Goal: Transaction & Acquisition: Purchase product/service

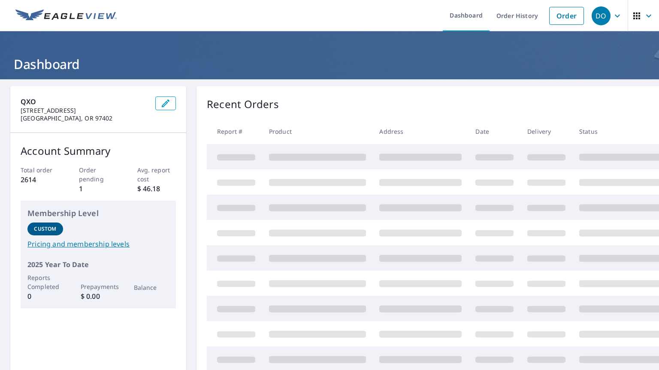
click at [570, 15] on link "Order" at bounding box center [566, 16] width 35 height 18
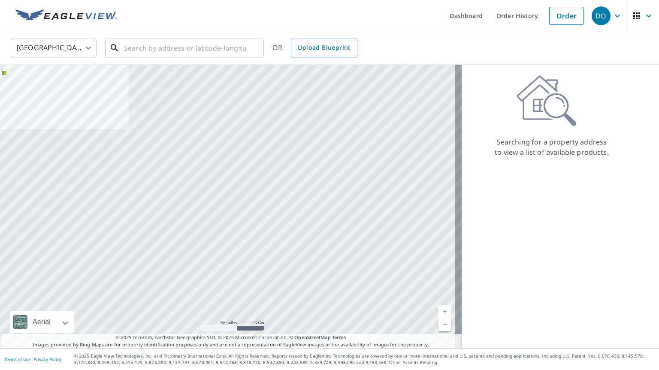
click at [228, 51] on input "text" at bounding box center [185, 48] width 122 height 24
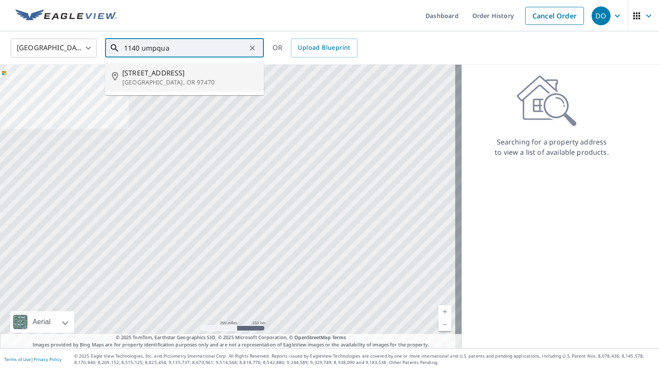
click at [137, 91] on li "[STREET_ADDRESS]" at bounding box center [184, 77] width 159 height 29
type input "[STREET_ADDRESS]"
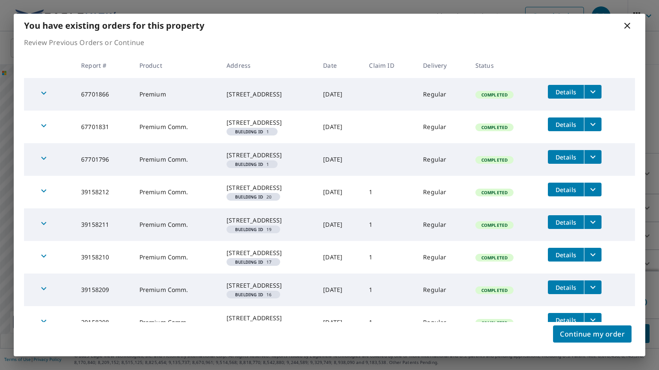
click at [598, 330] on span "Continue my order" at bounding box center [592, 334] width 65 height 12
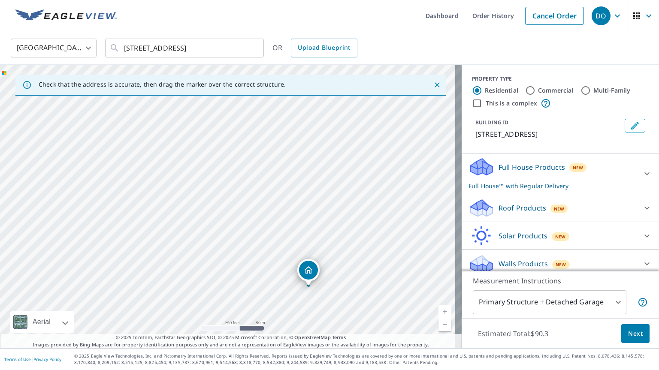
drag, startPoint x: 155, startPoint y: 150, endPoint x: 236, endPoint y: 231, distance: 114.1
click at [236, 231] on div "[STREET_ADDRESS]" at bounding box center [231, 207] width 462 height 284
drag, startPoint x: 331, startPoint y: 302, endPoint x: 290, endPoint y: 192, distance: 117.3
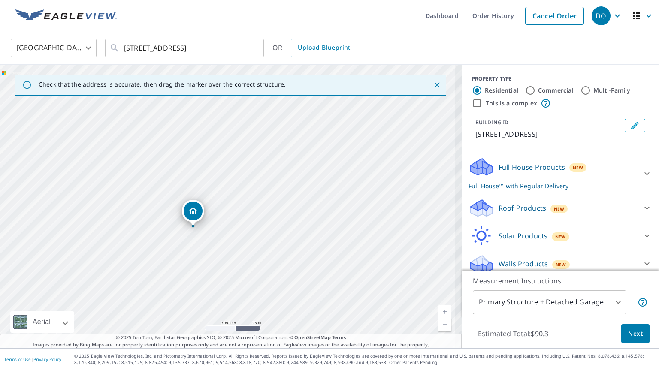
drag, startPoint x: 158, startPoint y: 226, endPoint x: 197, endPoint y: 234, distance: 39.4
click at [197, 234] on div "[STREET_ADDRESS]" at bounding box center [231, 207] width 462 height 284
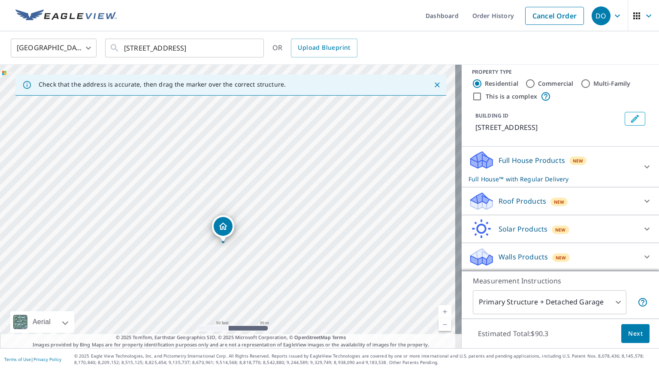
scroll to position [16, 0]
click at [472, 91] on input "This is a complex" at bounding box center [477, 96] width 10 height 10
checkbox input "true"
radio input "false"
radio input "true"
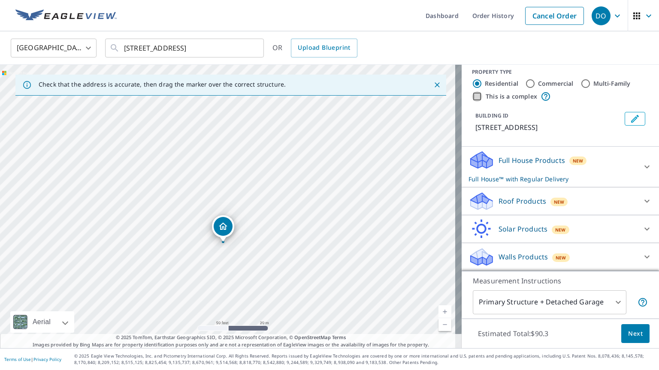
type input "4"
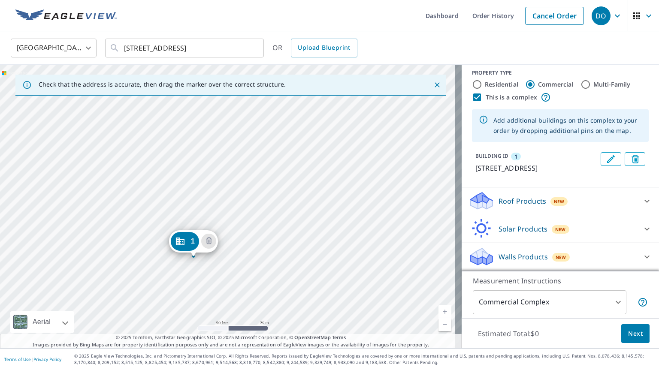
drag, startPoint x: 230, startPoint y: 189, endPoint x: 196, endPoint y: 241, distance: 61.9
drag, startPoint x: 196, startPoint y: 241, endPoint x: 198, endPoint y: 287, distance: 46.4
click at [198, 287] on div "1 [STREET_ADDRESS]" at bounding box center [231, 207] width 462 height 284
drag, startPoint x: 219, startPoint y: 231, endPoint x: 132, endPoint y: 169, distance: 107.0
click at [286, 144] on div "1 [STREET_ADDRESS]" at bounding box center [231, 207] width 462 height 284
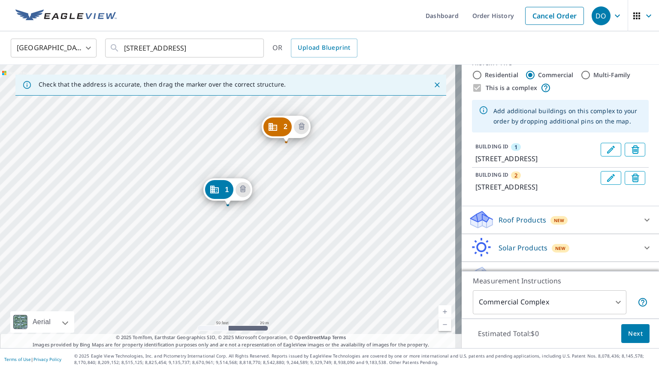
click at [330, 259] on div "2 [STREET_ADDRESS] 1 [STREET_ADDRESS]" at bounding box center [231, 207] width 462 height 284
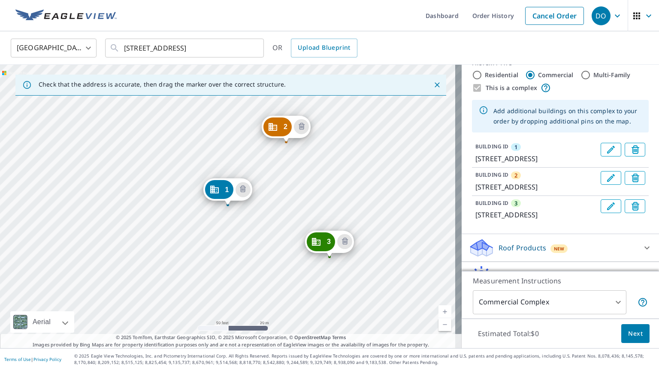
click at [410, 177] on div "2 [STREET_ADDRESS] 3 [STREET_ADDRESS] 1 [STREET_ADDRESS]" at bounding box center [231, 207] width 462 height 284
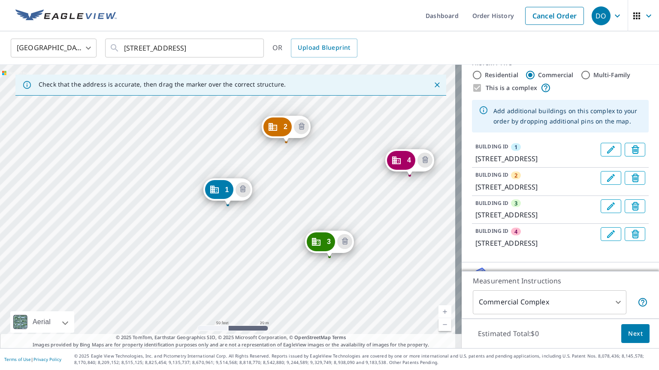
click at [638, 332] on button "Next" at bounding box center [635, 333] width 28 height 19
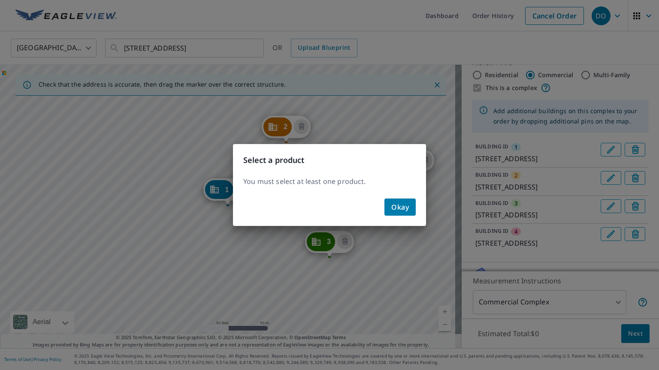
click at [408, 209] on span "Okay" at bounding box center [400, 207] width 18 height 12
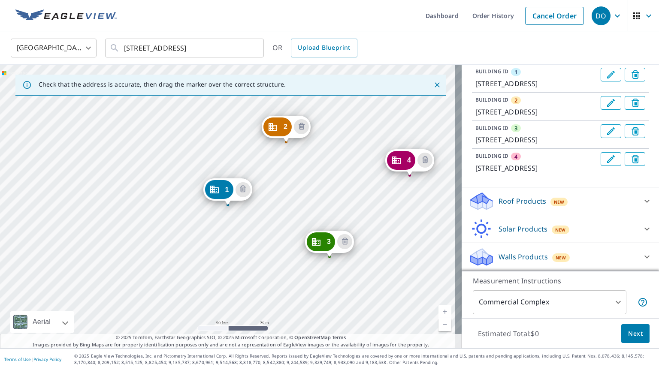
scroll to position [132, 0]
click at [576, 197] on div "Roof Products New" at bounding box center [553, 201] width 168 height 20
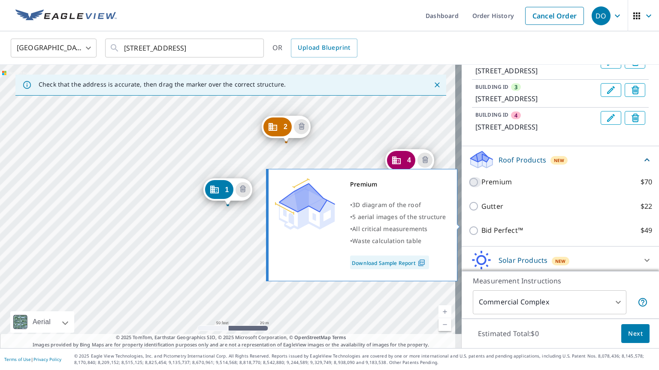
click at [469, 188] on input "Premium $70" at bounding box center [475, 182] width 13 height 10
checkbox input "true"
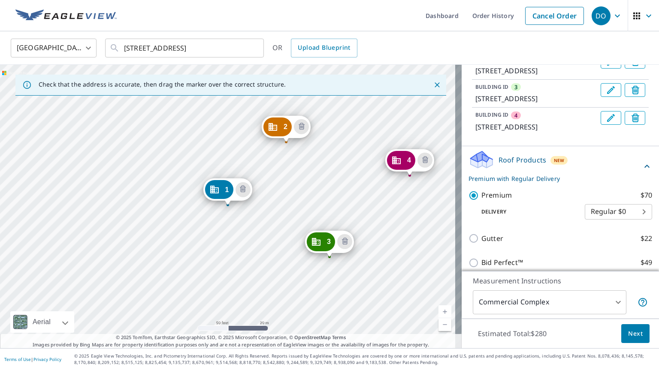
click at [634, 331] on span "Next" at bounding box center [635, 334] width 15 height 11
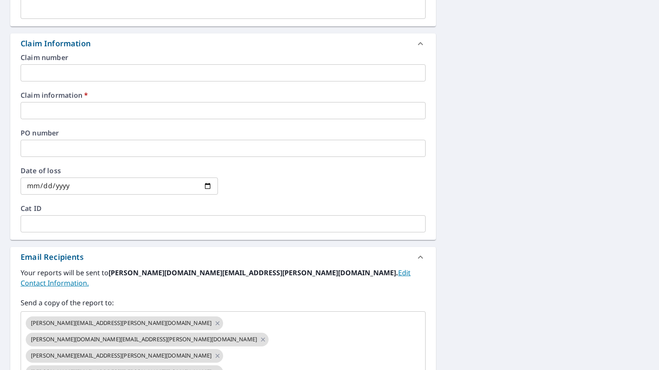
scroll to position [386, 0]
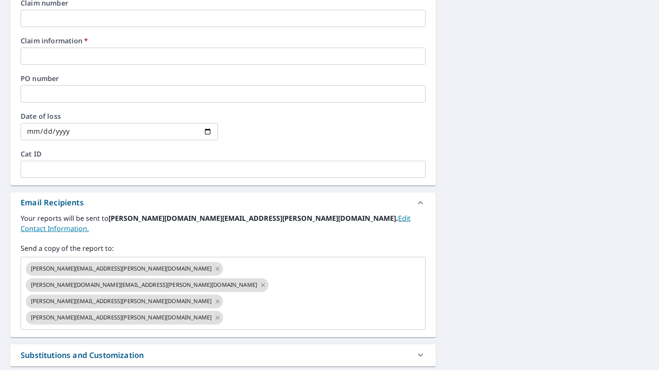
click at [221, 297] on icon at bounding box center [217, 301] width 7 height 9
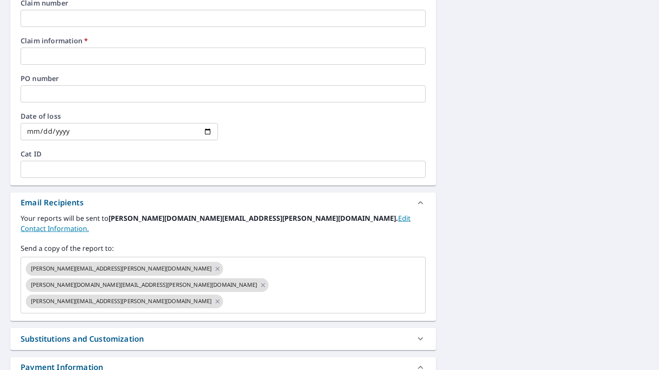
click at [221, 297] on icon at bounding box center [217, 301] width 7 height 9
checkbox input "true"
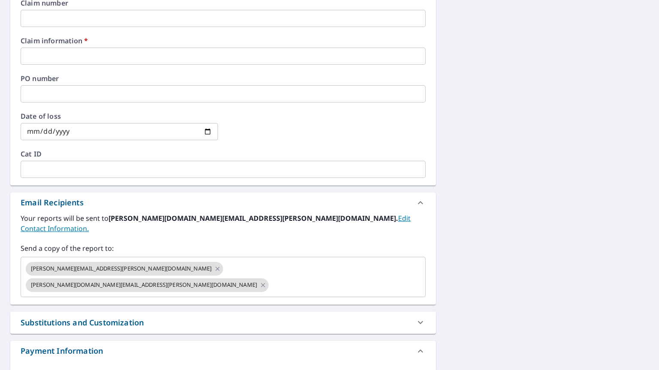
click at [281, 277] on input "text" at bounding box center [339, 285] width 139 height 16
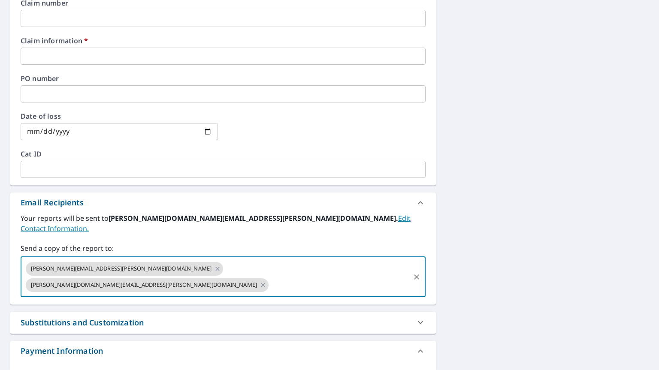
type input "[PERSON_NAME][EMAIL_ADDRESS][DOMAIN_NAME]"
checkbox input "true"
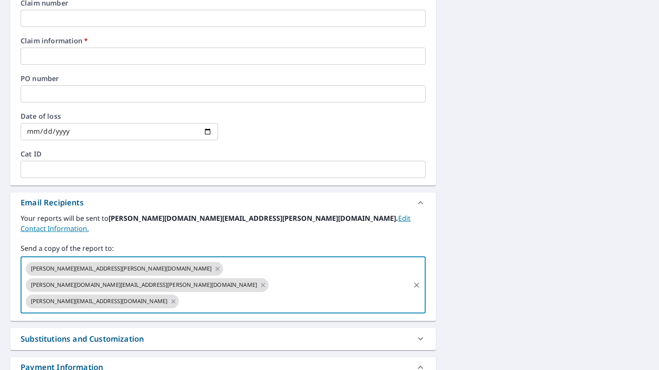
click at [314, 293] on input "text" at bounding box center [294, 301] width 229 height 16
type input "b"
paste input "[PERSON_NAME][EMAIL_ADDRESS][DOMAIN_NAME]"
type input "[PERSON_NAME][EMAIL_ADDRESS][DOMAIN_NAME]"
checkbox input "true"
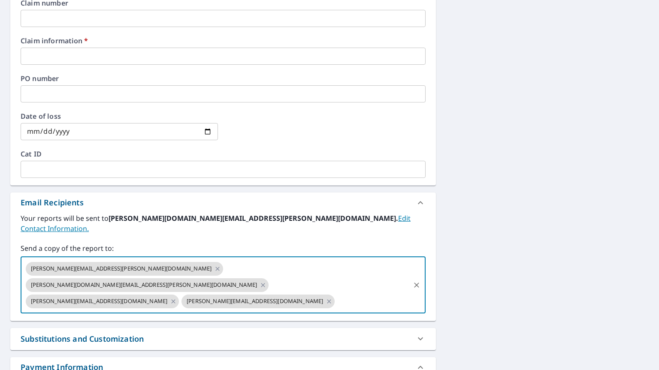
scroll to position [172, 0]
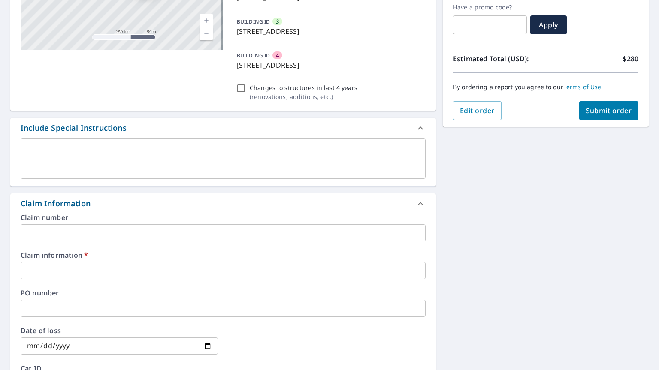
click at [61, 265] on input "text" at bounding box center [223, 270] width 405 height 17
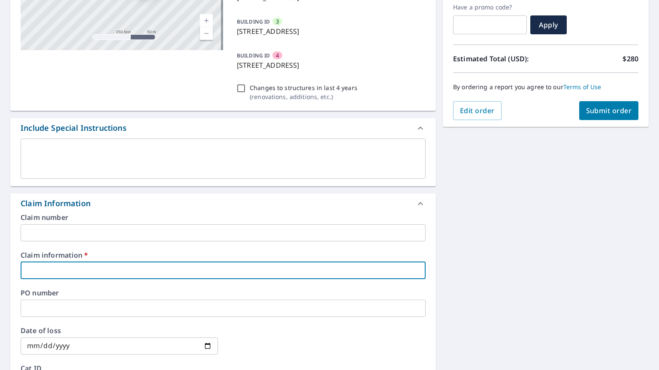
type input "4"
checkbox input "true"
type input "41"
checkbox input "true"
type input "412"
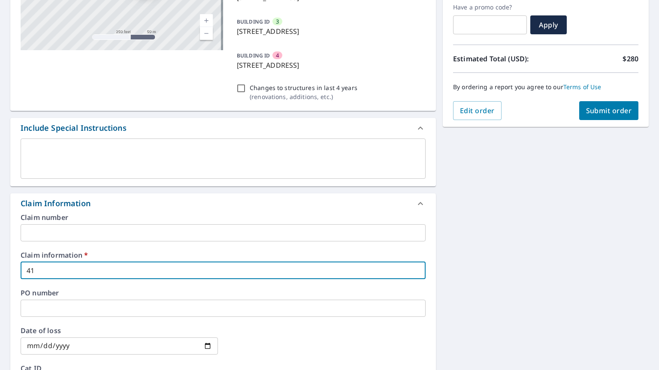
checkbox input "true"
type input "4123"
checkbox input "true"
type input "41234"
checkbox input "true"
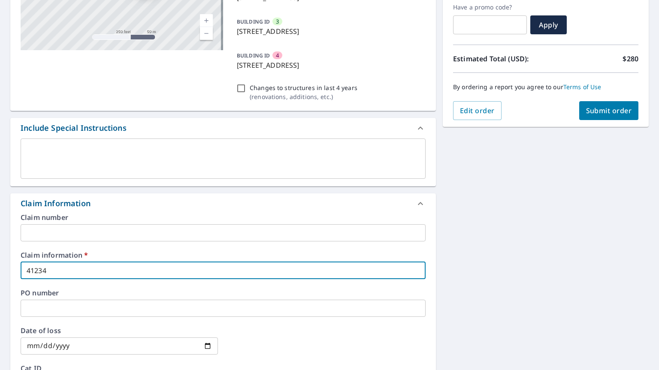
type input "412347"
checkbox input "true"
type input "412347"
click at [475, 232] on div "2 [STREET_ADDRESS] 3 [GEOGRAPHIC_DATA] 4 [GEOGRAPHIC_DATA][STREET_ADDRESS] 1 [S…" at bounding box center [329, 271] width 659 height 726
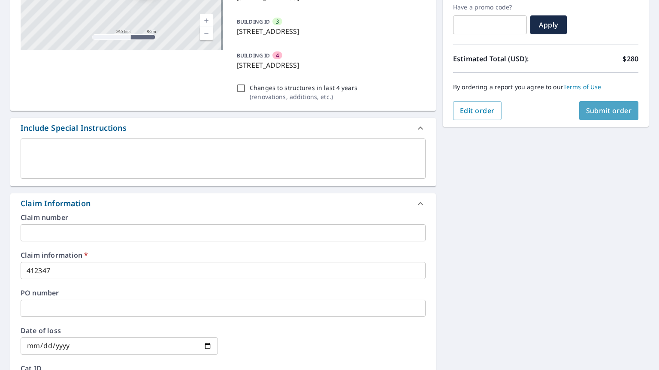
click at [604, 115] on span "Submit order" at bounding box center [609, 110] width 46 height 9
checkbox input "true"
